Goal: Information Seeking & Learning: Check status

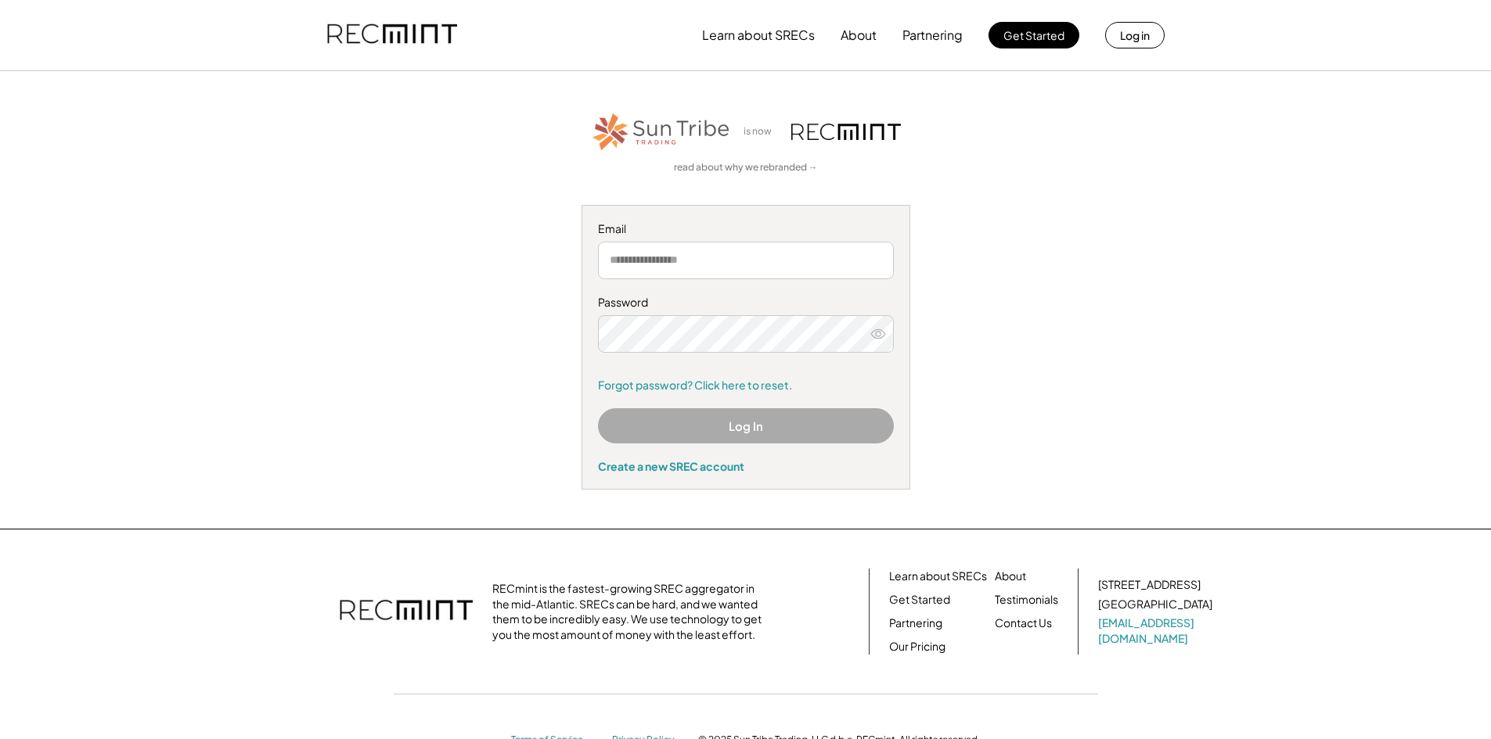
click at [693, 262] on input "email" at bounding box center [746, 261] width 296 height 38
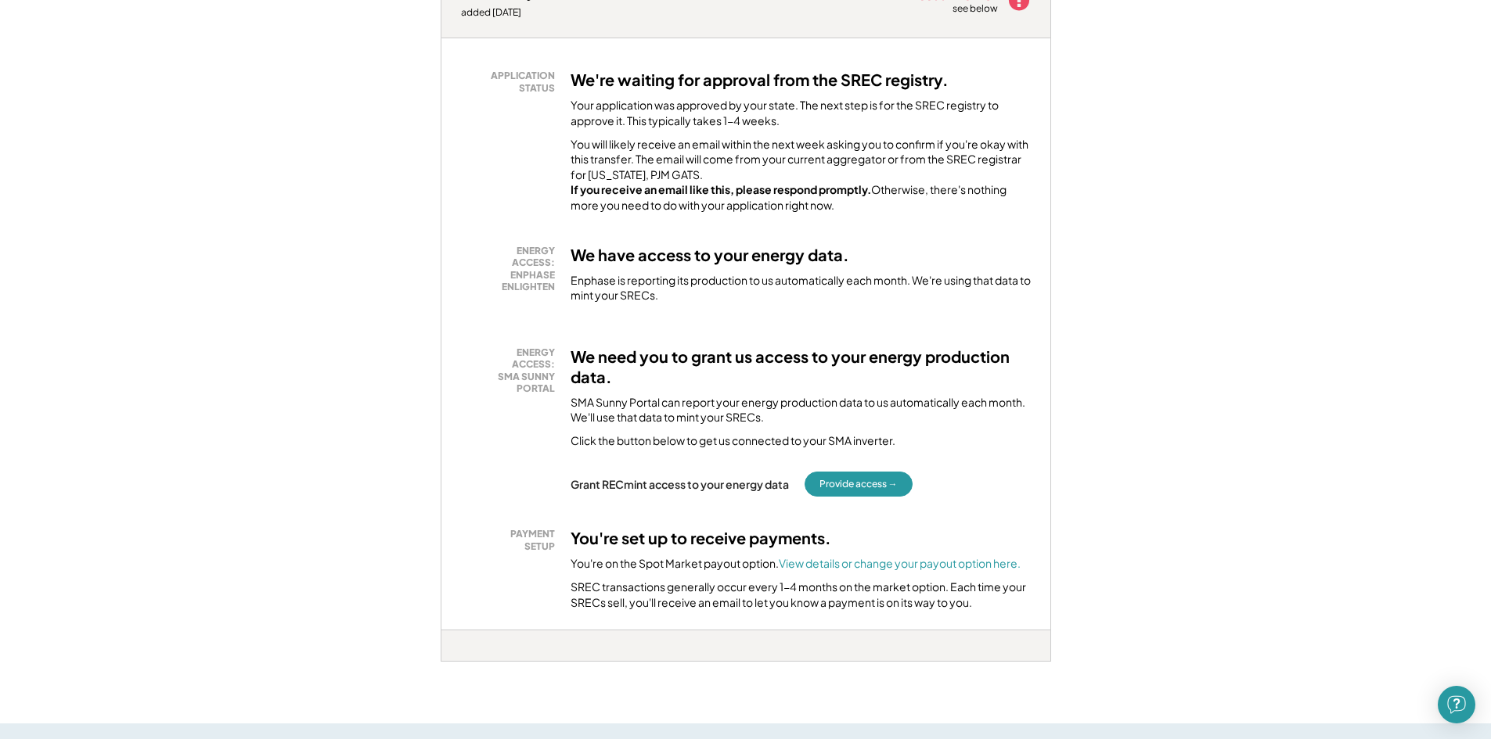
scroll to position [939, 0]
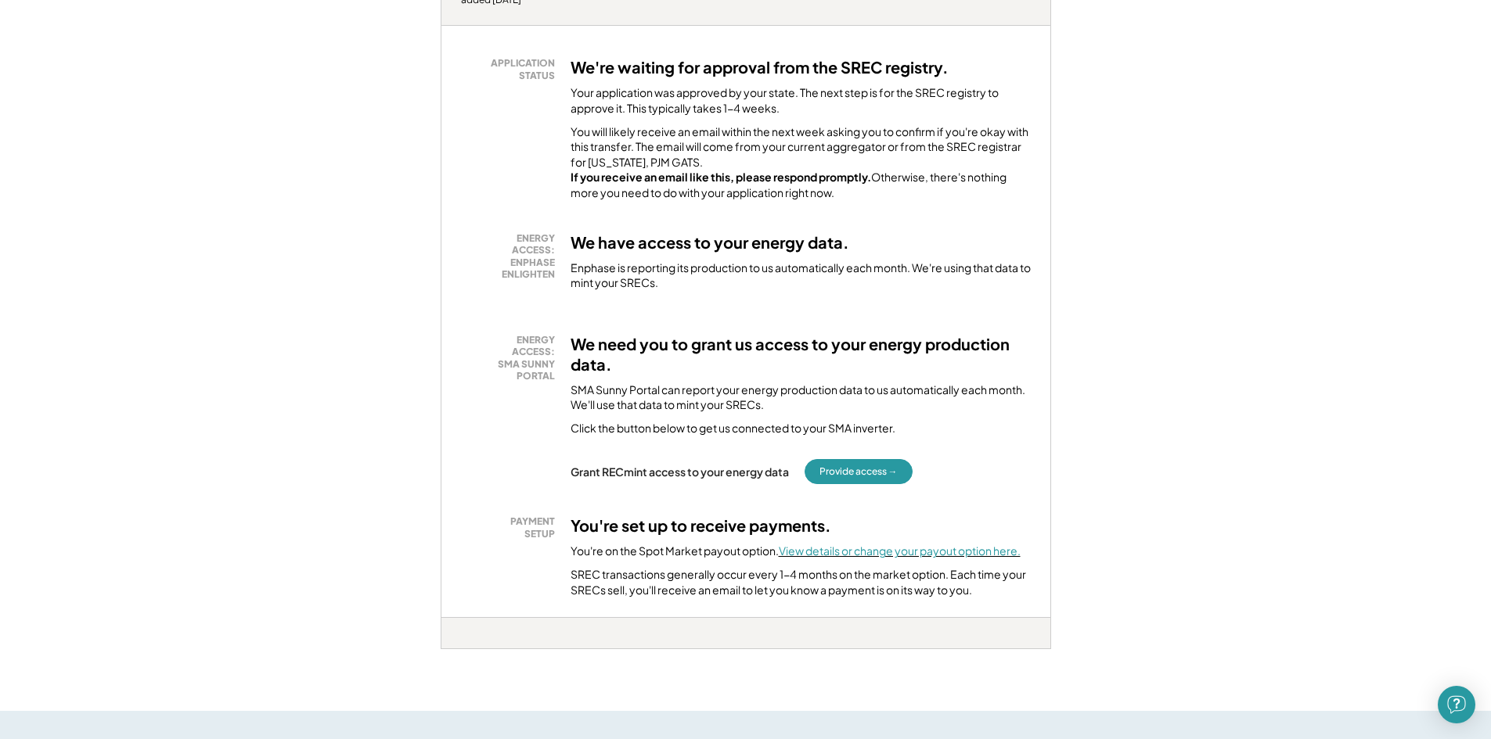
click at [836, 558] on font "View details or change your payout option here." at bounding box center [900, 551] width 242 height 14
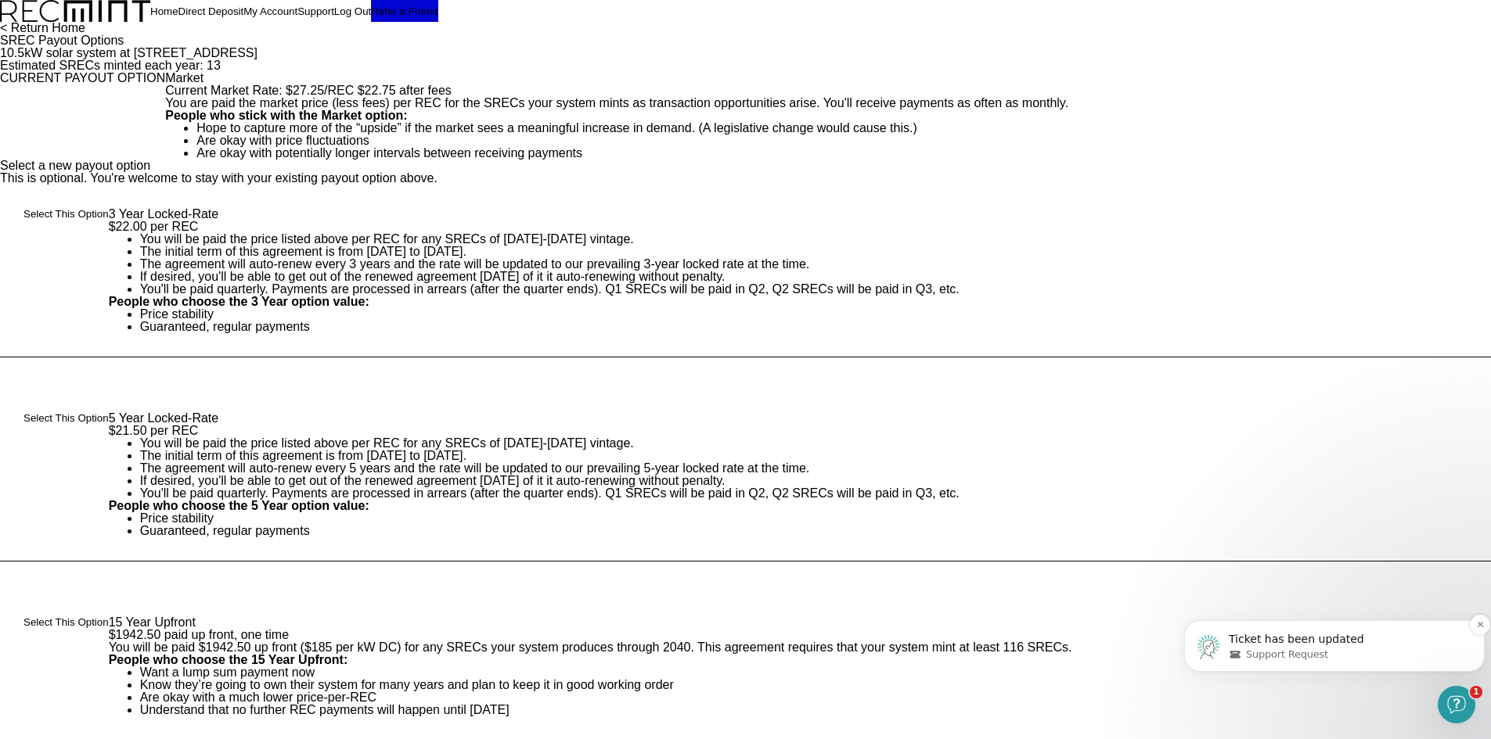
click at [1299, 640] on p "Ticket has been updated" at bounding box center [1347, 640] width 236 height 16
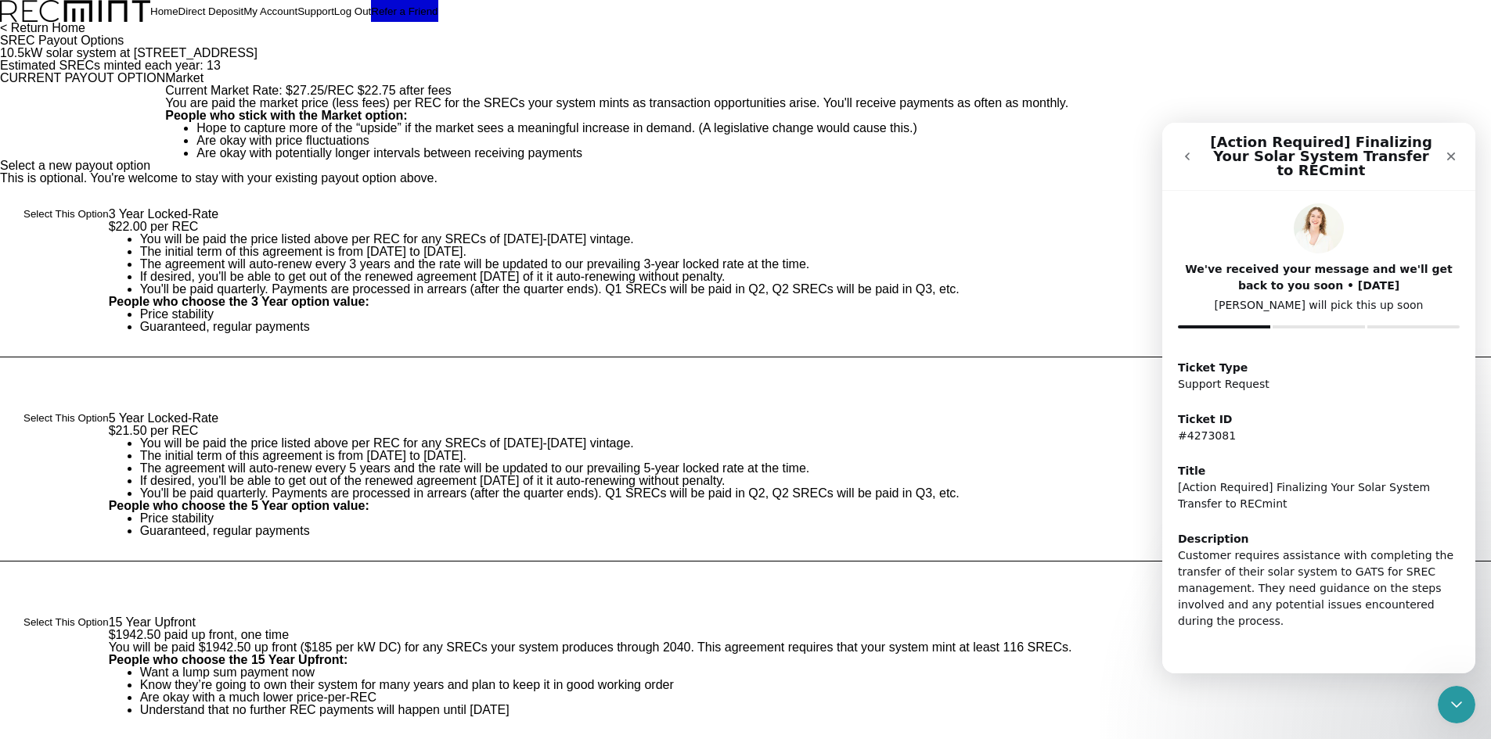
click at [1383, 437] on div "Ticket ID #4273081" at bounding box center [1319, 428] width 282 height 52
click at [1318, 326] on div "Intercom messenger" at bounding box center [1318, 327] width 92 height 3
click at [1408, 311] on div "We've received your message and we'll get back to you soon • 17w ago Kathleen w…" at bounding box center [1319, 276] width 282 height 147
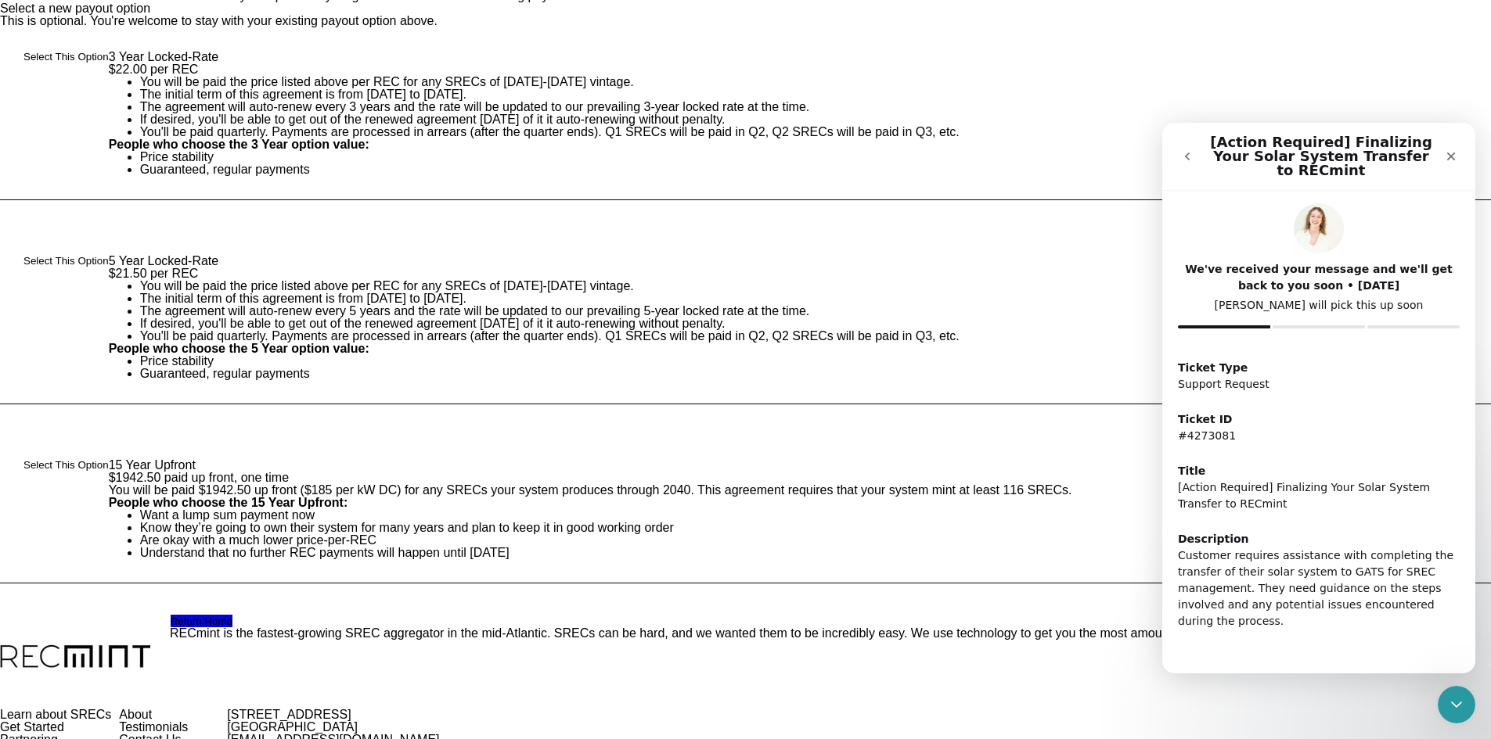
scroll to position [156, 0]
click at [1456, 150] on icon "Close" at bounding box center [1450, 156] width 13 height 13
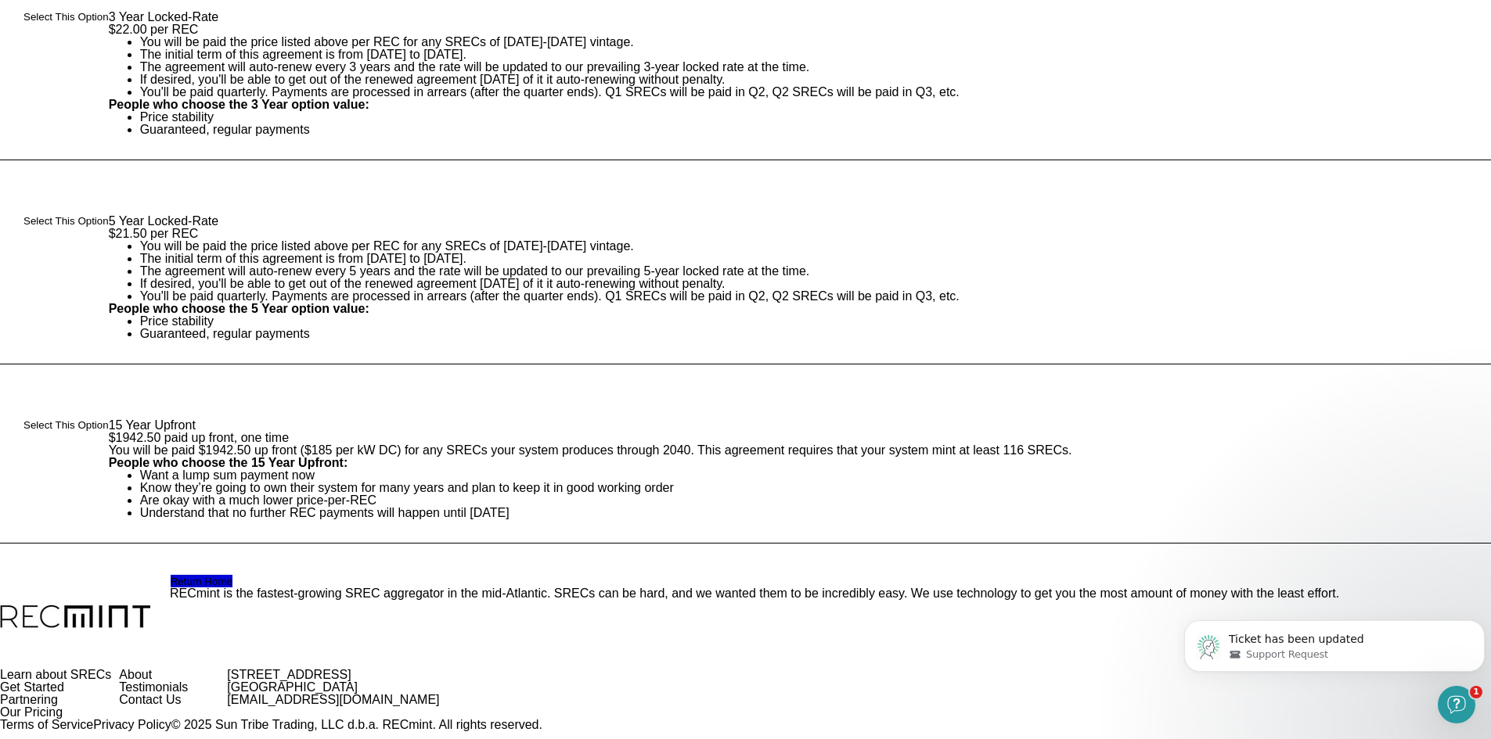
scroll to position [0, 0]
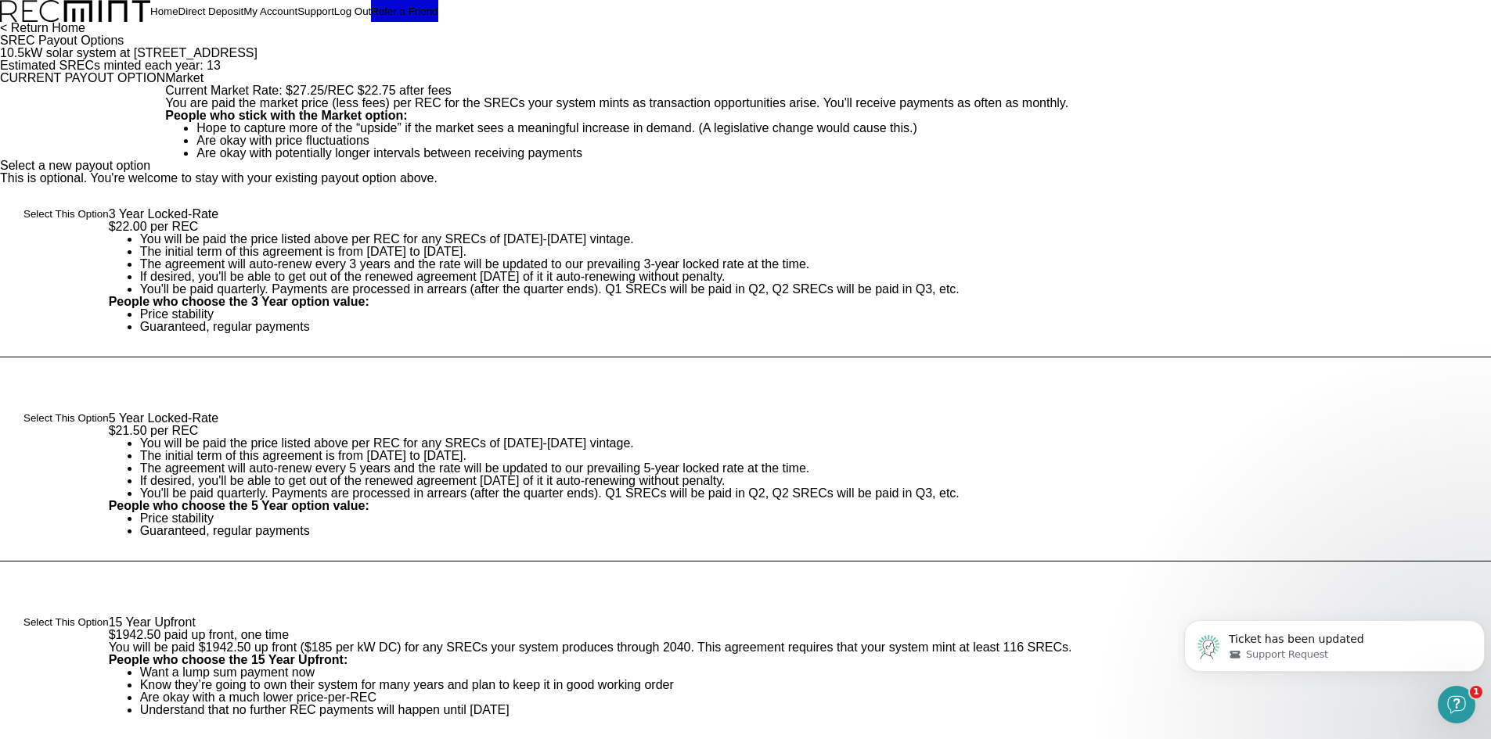
click at [178, 22] on button "Home" at bounding box center [164, 11] width 28 height 22
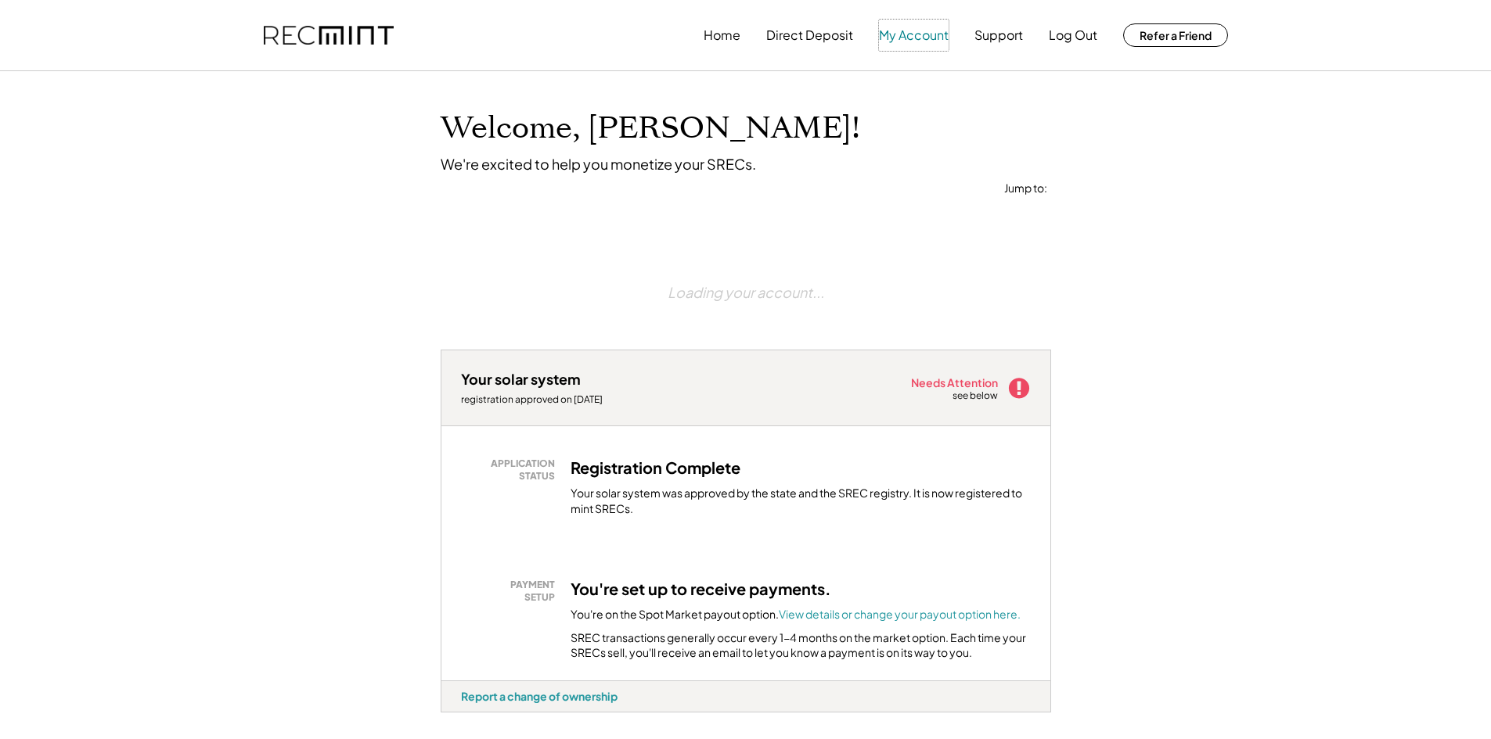
click at [914, 37] on button "My Account" at bounding box center [914, 35] width 70 height 31
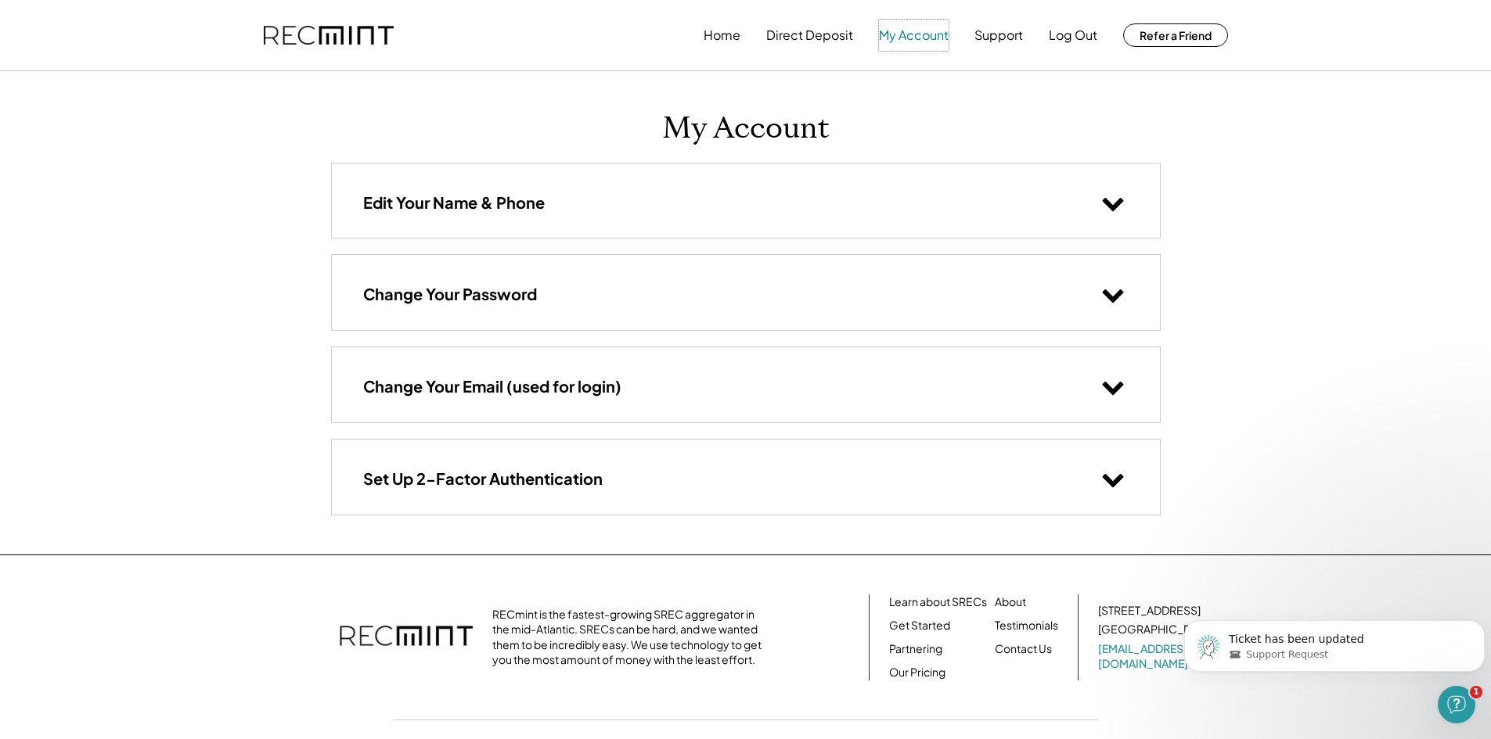
click at [895, 34] on button "My Account" at bounding box center [914, 35] width 70 height 31
click at [727, 35] on button "Home" at bounding box center [721, 35] width 37 height 31
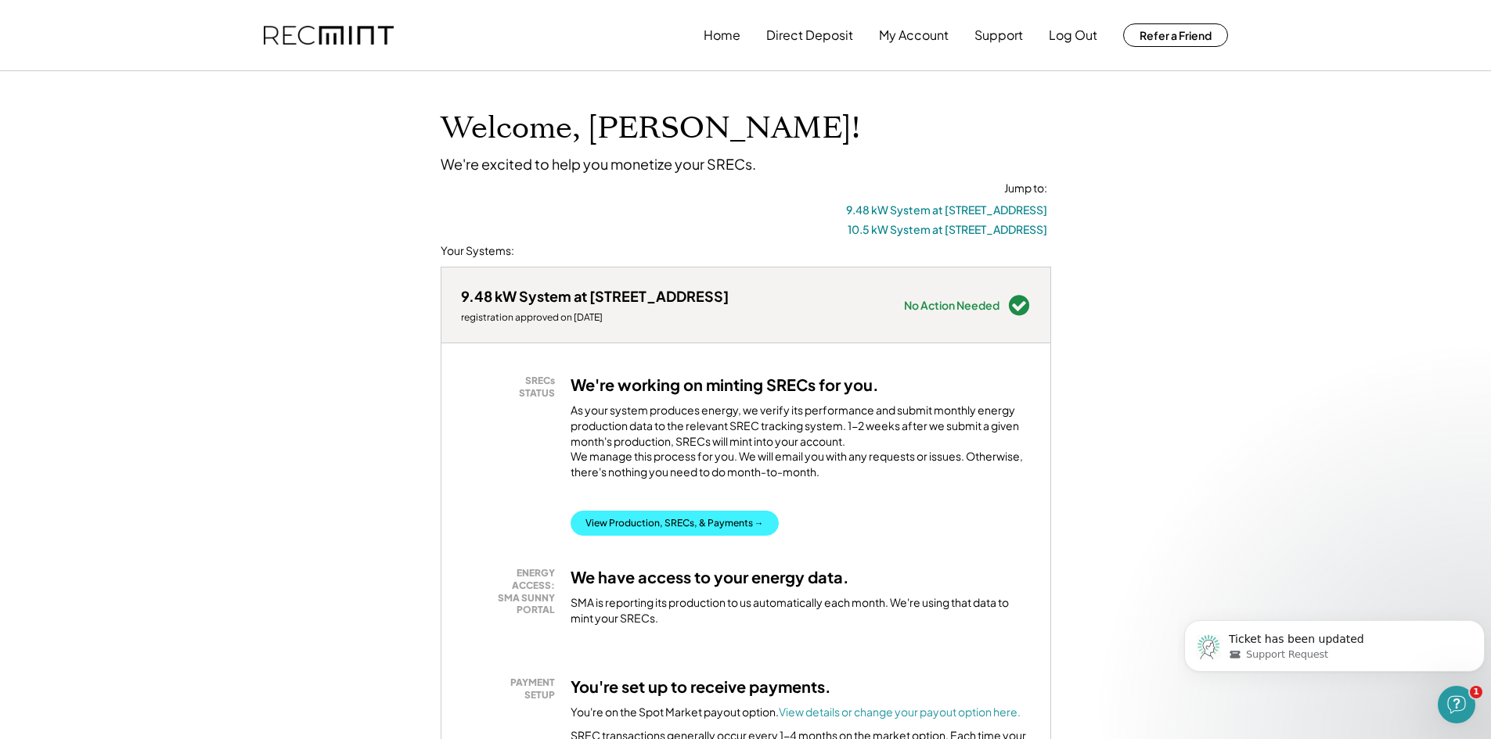
click at [680, 532] on button "View Production, SRECs, & Payments →" at bounding box center [674, 523] width 208 height 25
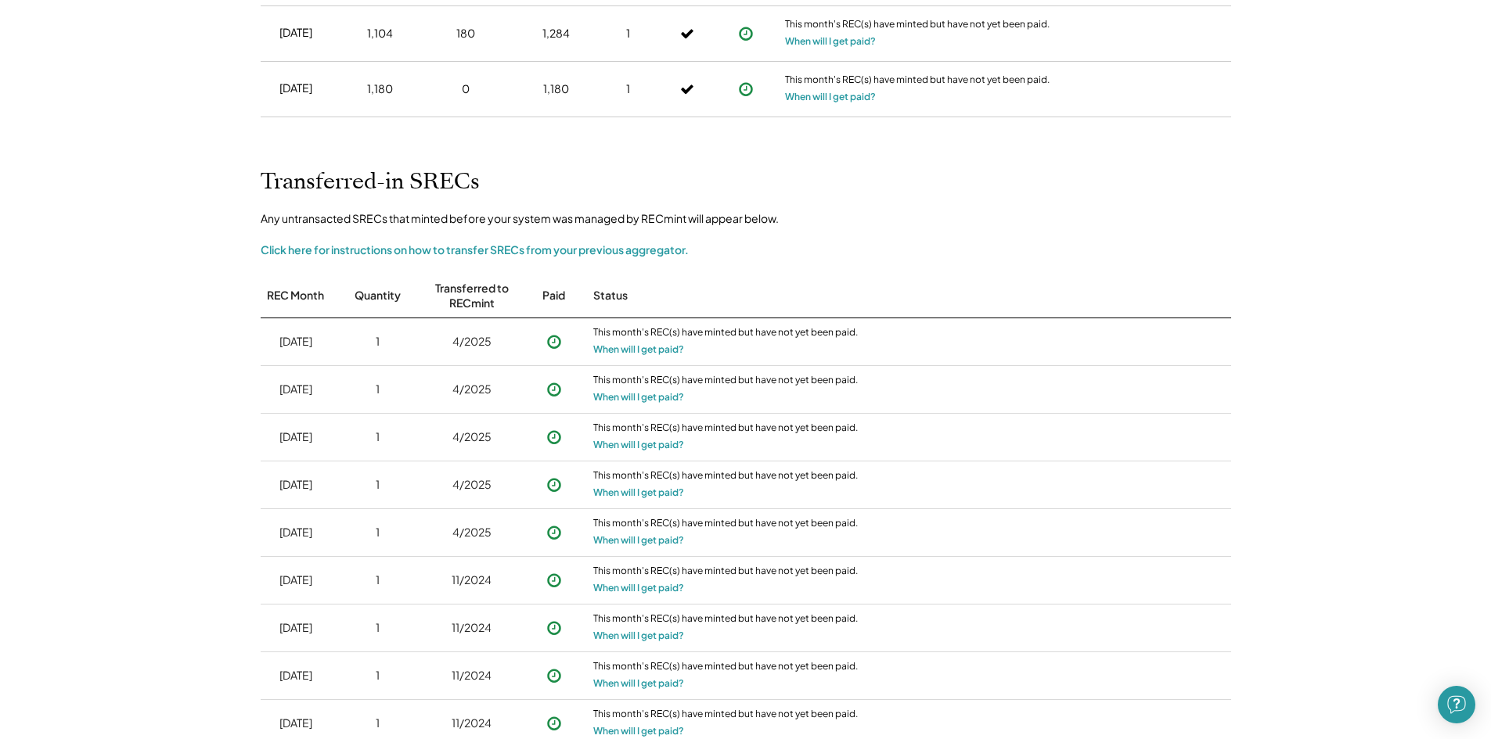
scroll to position [627, 0]
click at [655, 347] on button "When will I get paid?" at bounding box center [638, 351] width 91 height 16
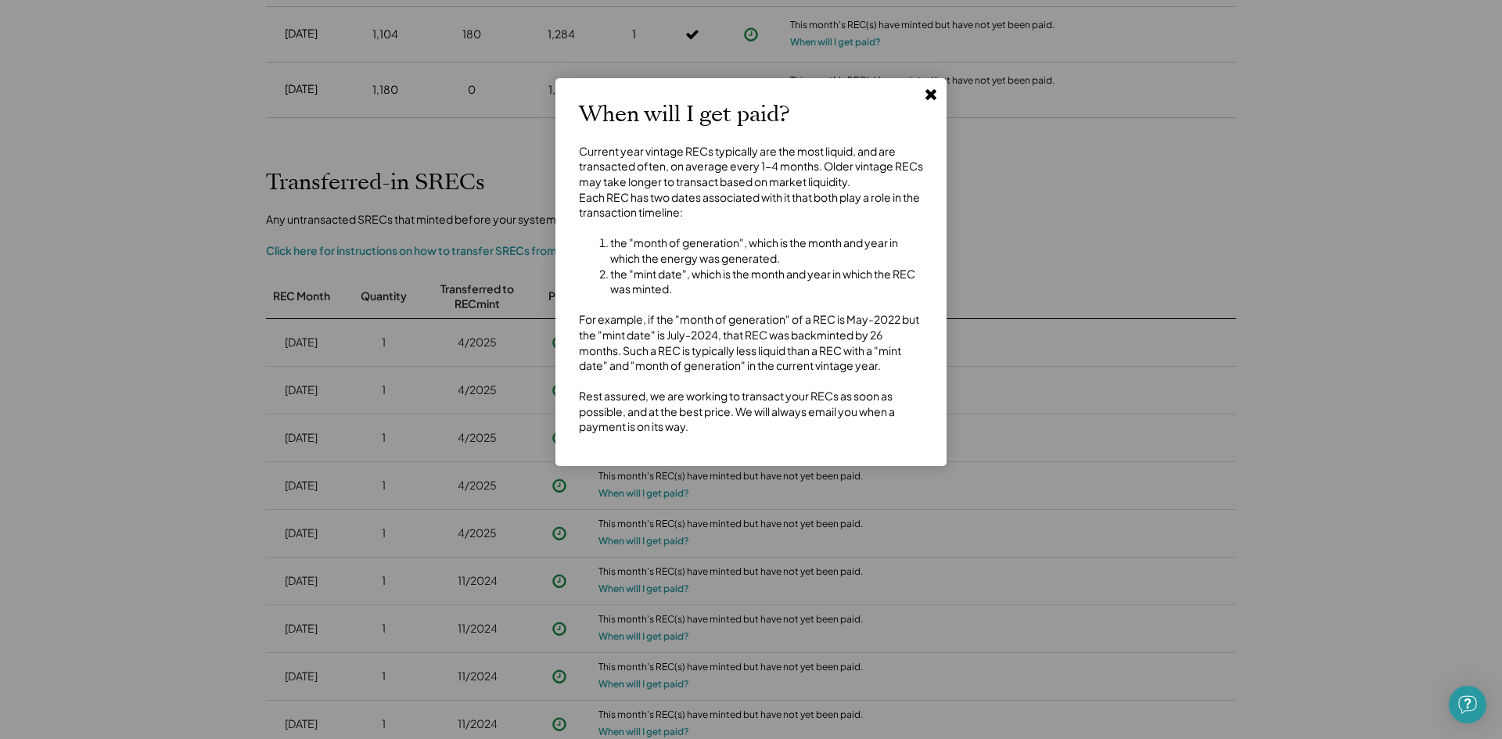
click at [713, 159] on div "Current year vintage RECs typically are the most liquid, and are transacted oft…" at bounding box center [751, 289] width 344 height 291
click at [706, 213] on div "Current year vintage RECs typically are the most liquid, and are transacted oft…" at bounding box center [751, 289] width 344 height 291
click at [708, 212] on div "Current year vintage RECs typically are the most liquid, and are transacted oft…" at bounding box center [751, 289] width 344 height 291
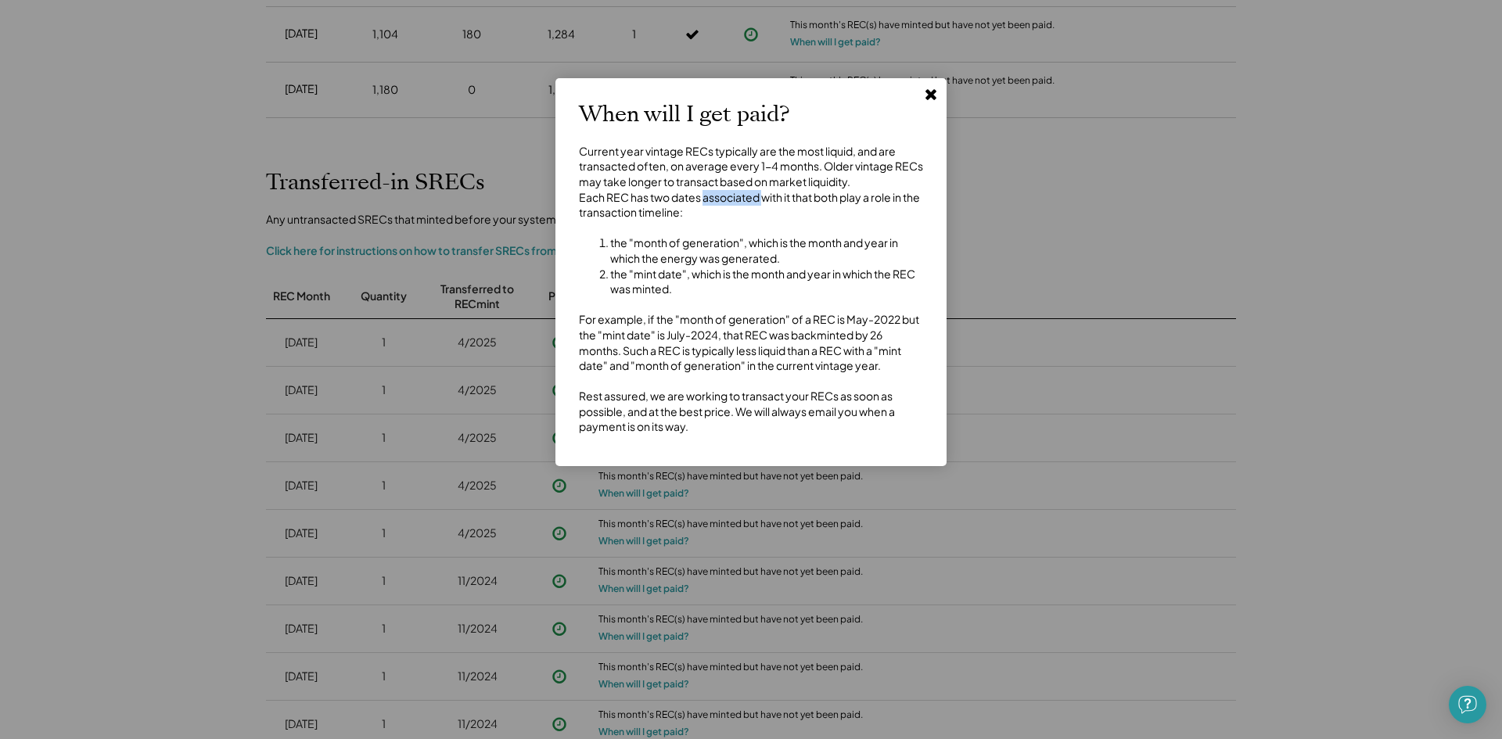
click at [708, 212] on div "Current year vintage RECs typically are the most liquid, and are transacted oft…" at bounding box center [751, 289] width 344 height 291
click at [704, 264] on li "the "month of generation", which is the month and year in which the energy was …" at bounding box center [766, 251] width 313 height 31
click at [704, 261] on li "the "month of generation", which is the month and year in which the energy was …" at bounding box center [766, 251] width 313 height 31
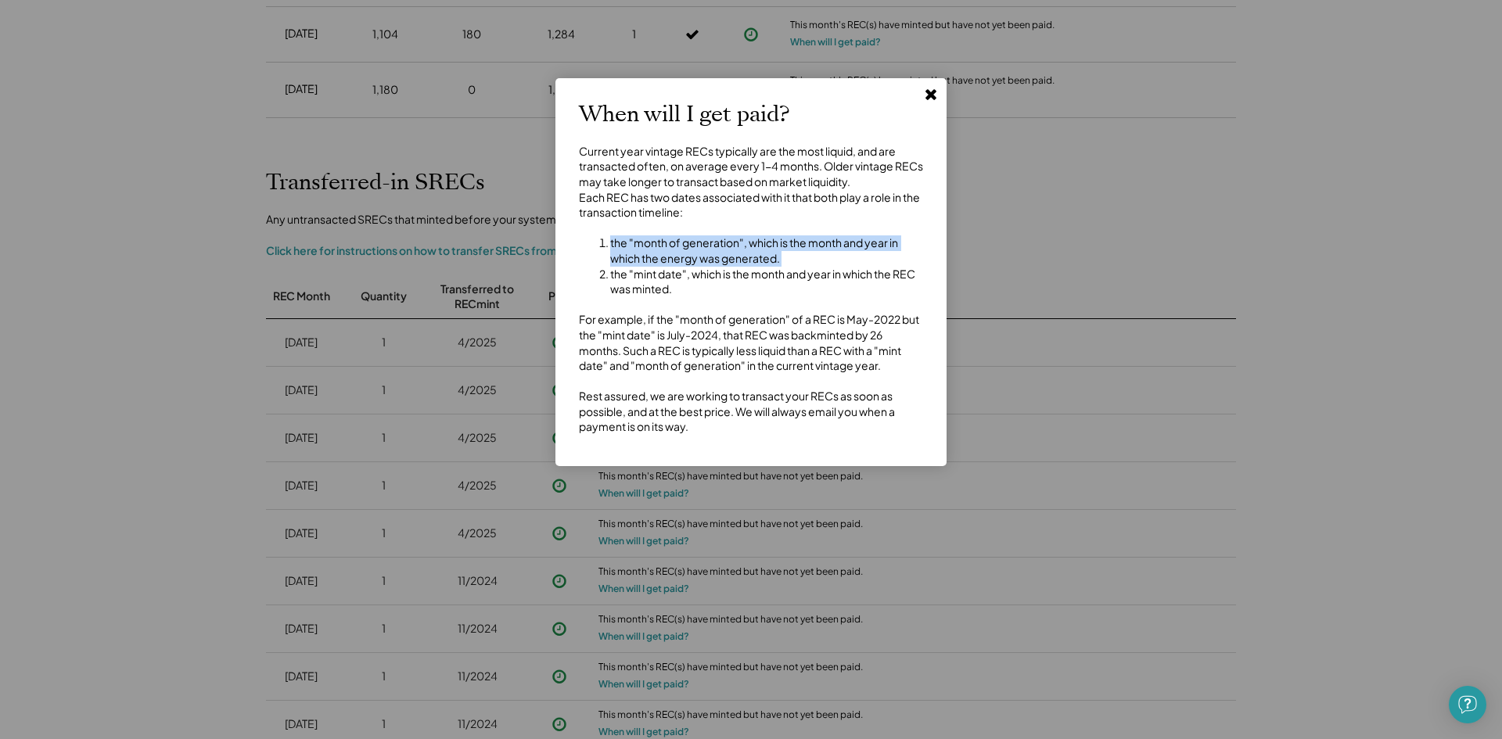
click at [704, 261] on li "the "month of generation", which is the month and year in which the energy was …" at bounding box center [766, 251] width 313 height 31
click at [664, 344] on div "Current year vintage RECs typically are the most liquid, and are transacted oft…" at bounding box center [751, 289] width 344 height 291
click at [667, 343] on div "Current year vintage RECs typically are the most liquid, and are transacted oft…" at bounding box center [751, 289] width 344 height 291
click at [667, 342] on div "Current year vintage RECs typically are the most liquid, and are transacted oft…" at bounding box center [751, 289] width 344 height 291
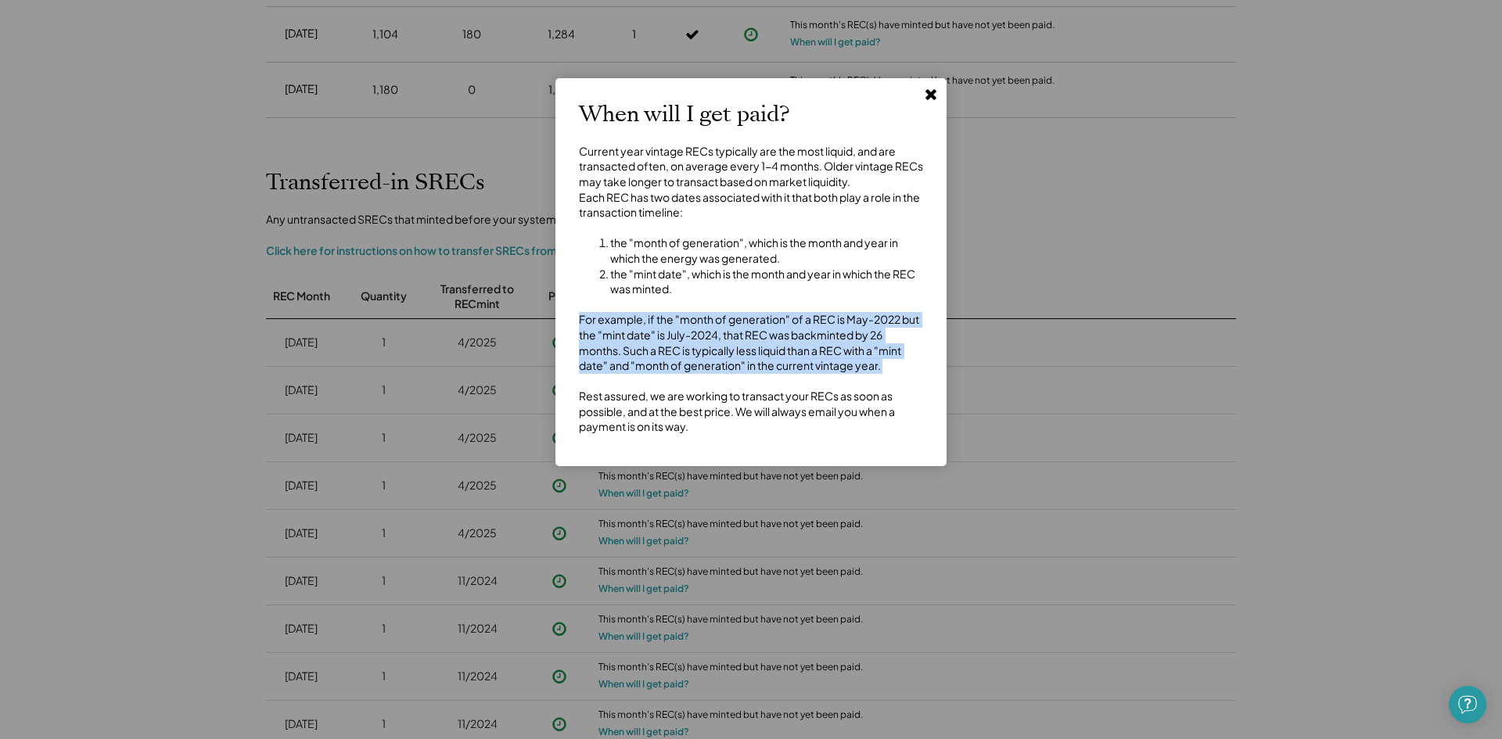
click at [667, 342] on div "Current year vintage RECs typically are the most liquid, and are transacted oft…" at bounding box center [751, 289] width 344 height 291
click at [682, 368] on div "Current year vintage RECs typically are the most liquid, and are transacted oft…" at bounding box center [751, 289] width 344 height 291
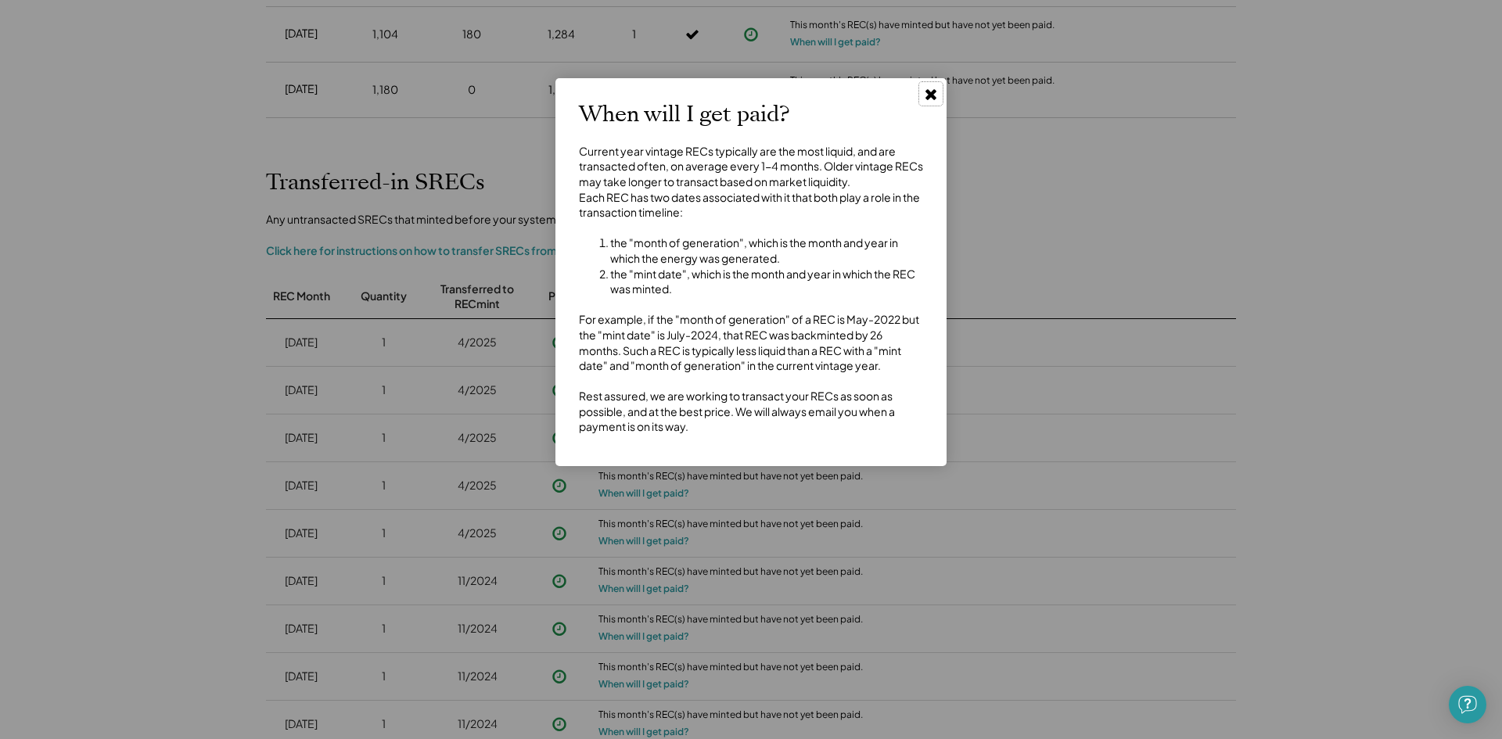
click at [931, 93] on use at bounding box center [931, 94] width 11 height 11
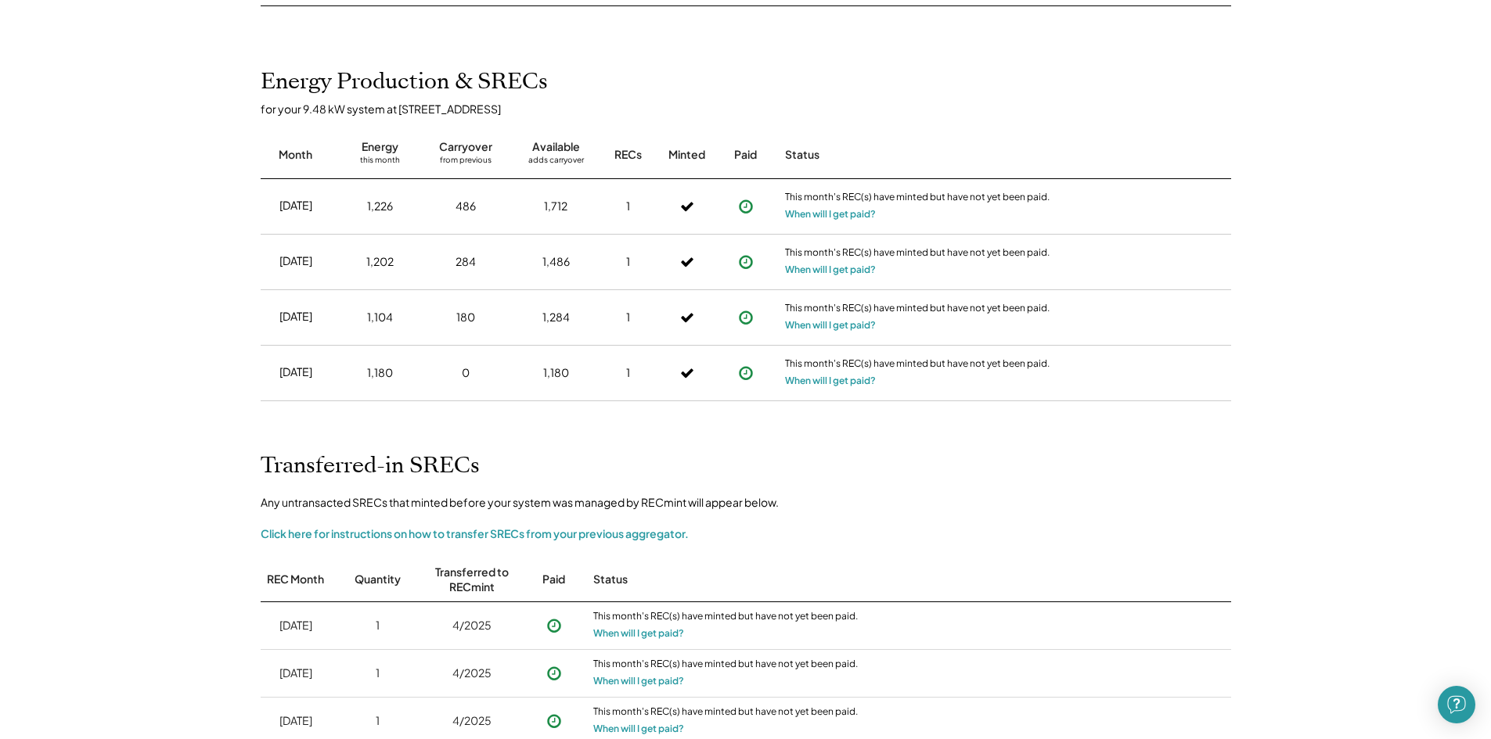
scroll to position [0, 0]
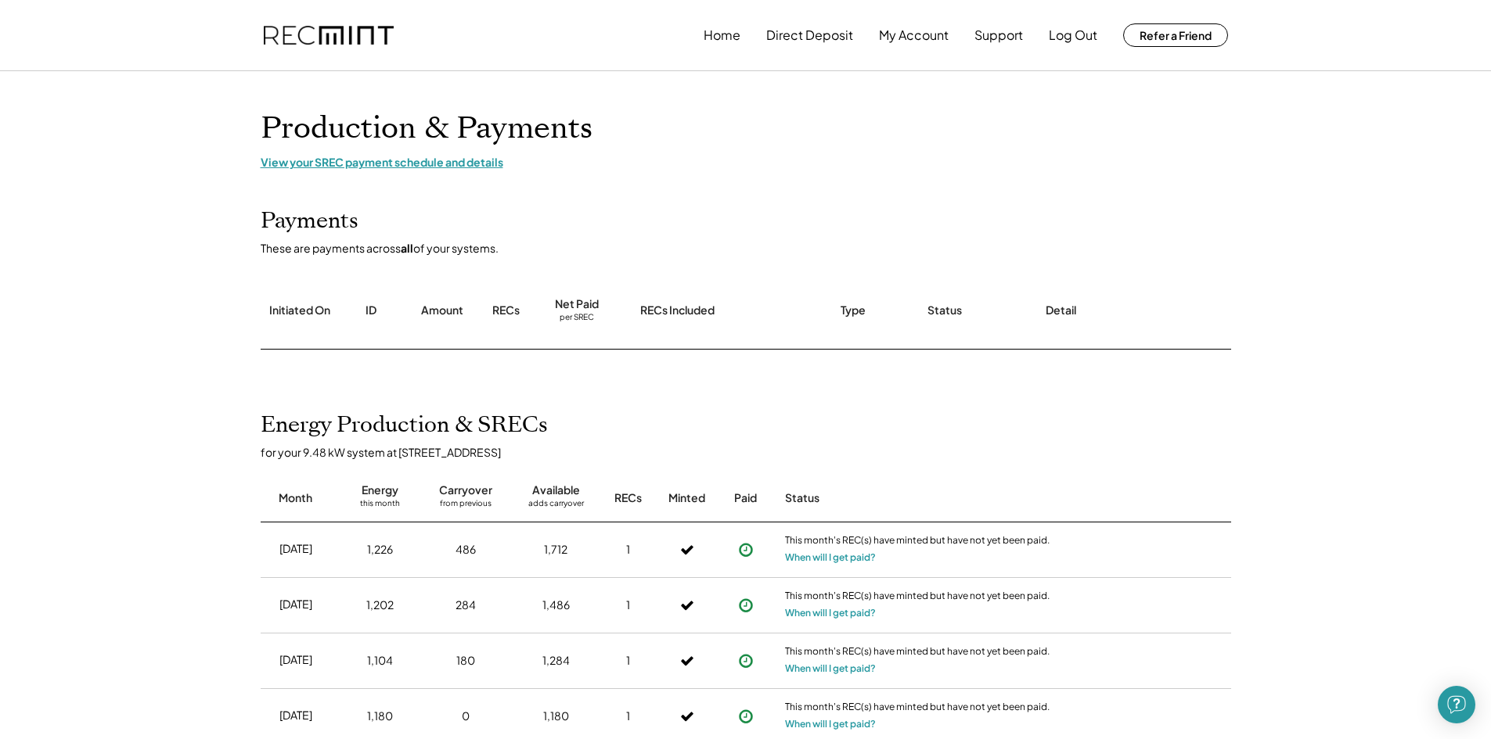
click at [362, 162] on div "View your SREC payment schedule and details" at bounding box center [746, 162] width 970 height 14
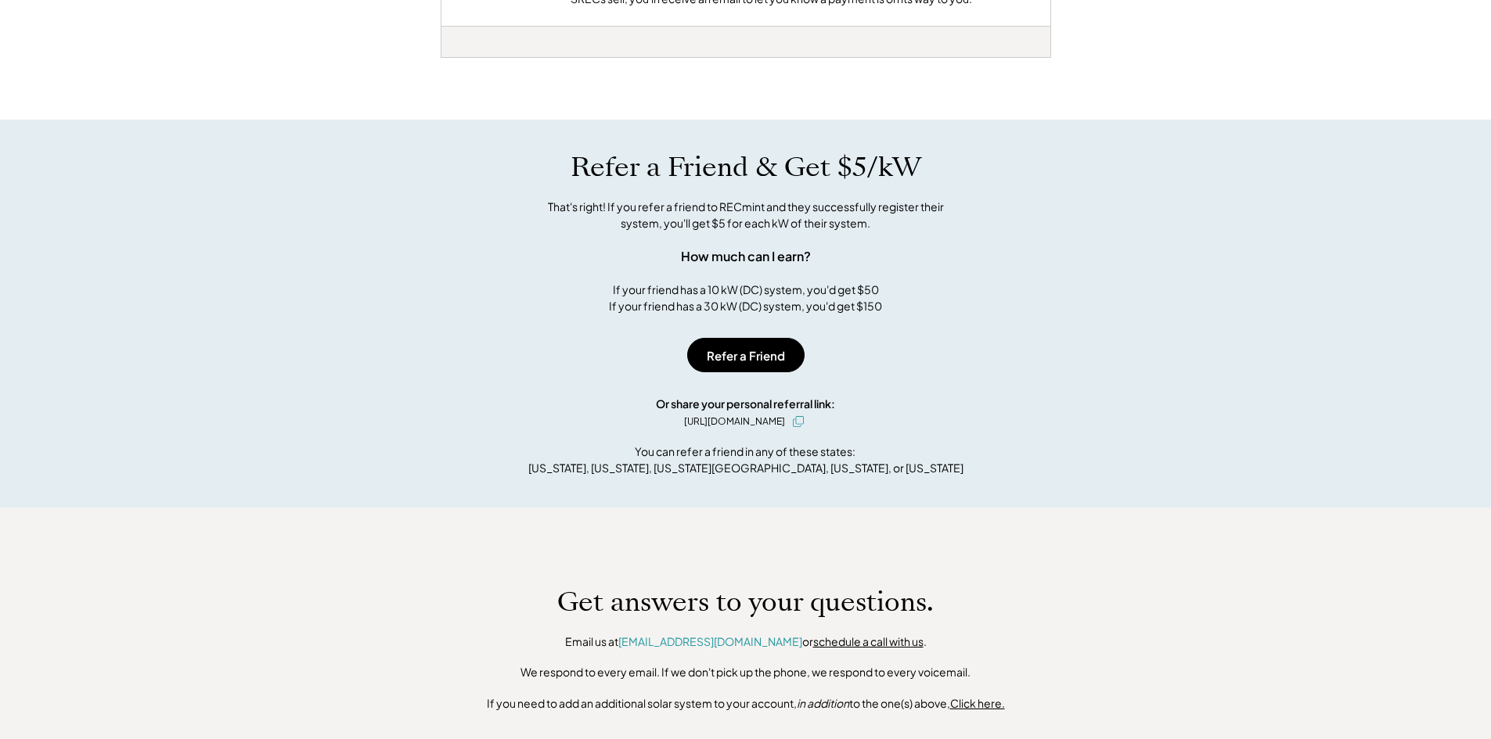
scroll to position [2040, 0]
